Goal: Task Accomplishment & Management: Manage account settings

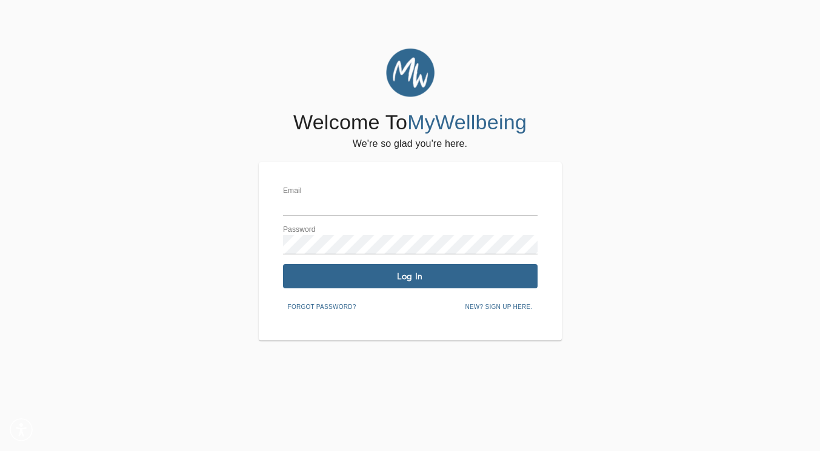
type input "[EMAIL_ADDRESS][DOMAIN_NAME]"
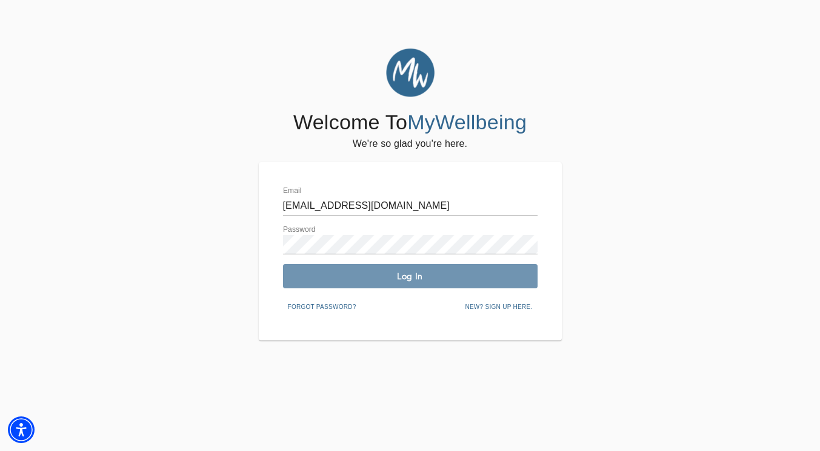
click at [352, 282] on button "Log In" at bounding box center [410, 276] width 255 height 24
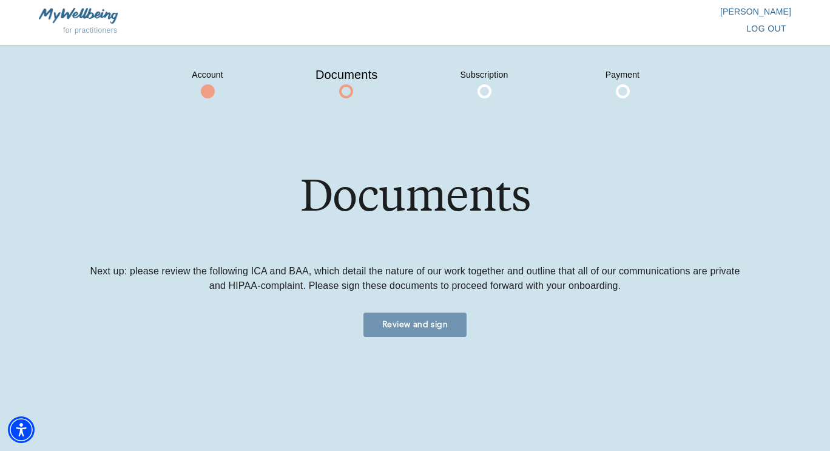
click at [390, 333] on button "Review and sign" at bounding box center [414, 324] width 103 height 24
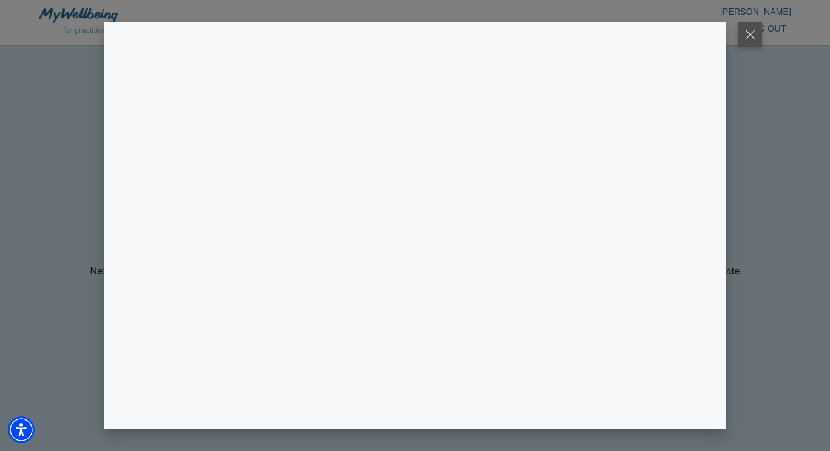
click at [753, 34] on button at bounding box center [749, 34] width 24 height 24
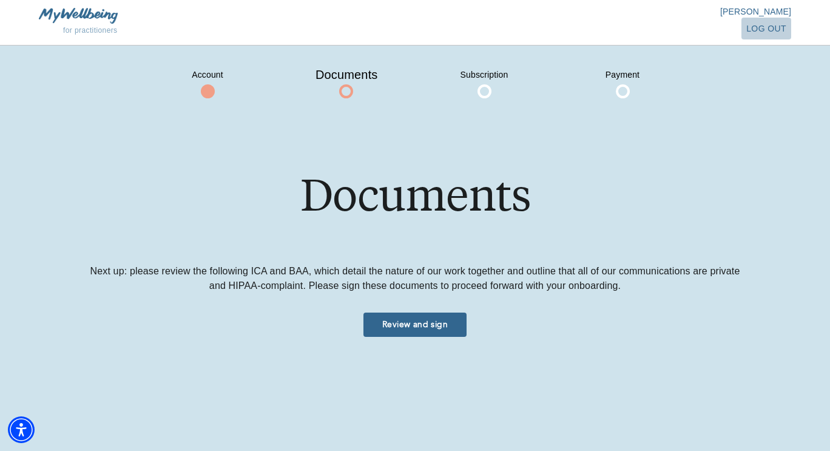
click at [753, 31] on span "log out" at bounding box center [766, 28] width 40 height 15
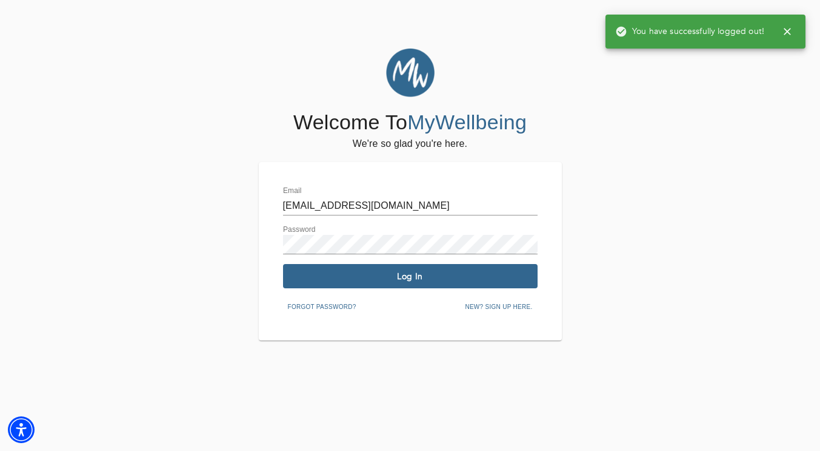
click at [572, 171] on div "Welcome To MyWellbeing We're so glad you're here. Email [EMAIL_ADDRESS][DOMAIN_…" at bounding box center [410, 195] width 814 height 292
